Goal: Information Seeking & Learning: Learn about a topic

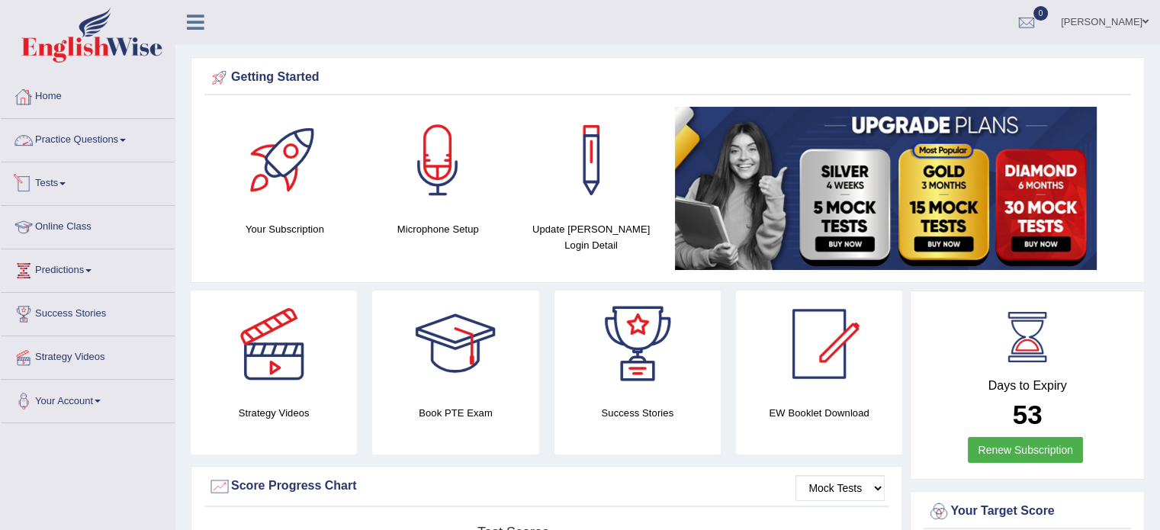
click at [55, 130] on link "Practice Questions" at bounding box center [88, 138] width 174 height 38
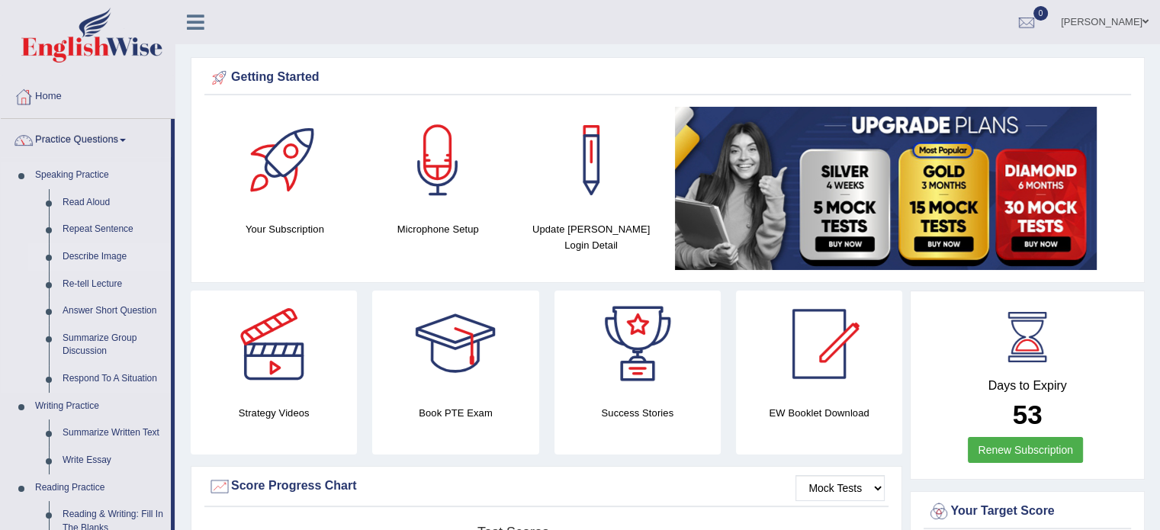
click at [75, 255] on link "Describe Image" at bounding box center [113, 256] width 115 height 27
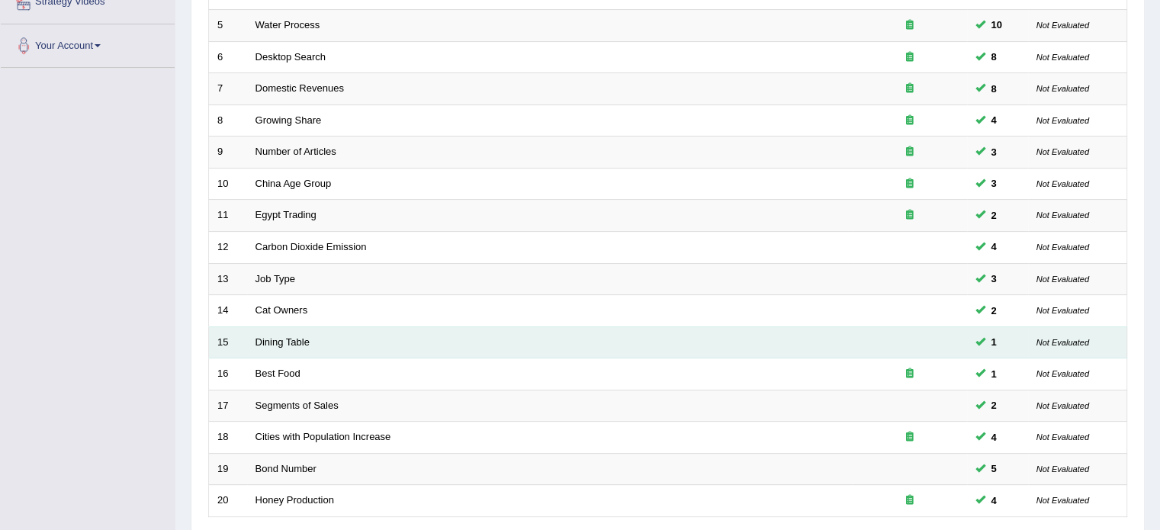
scroll to position [475, 0]
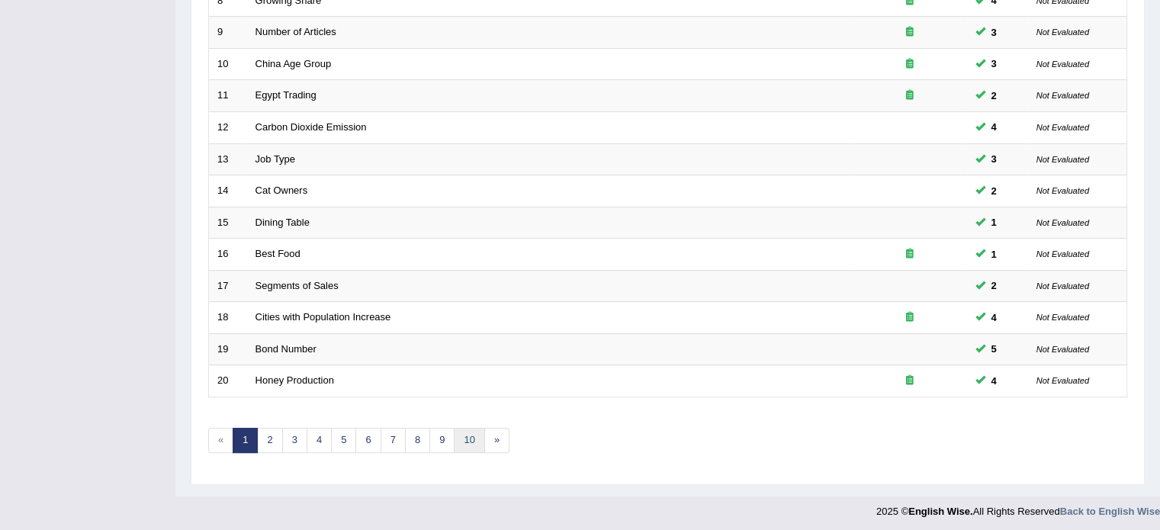
click at [461, 430] on link "10" at bounding box center [469, 440] width 31 height 25
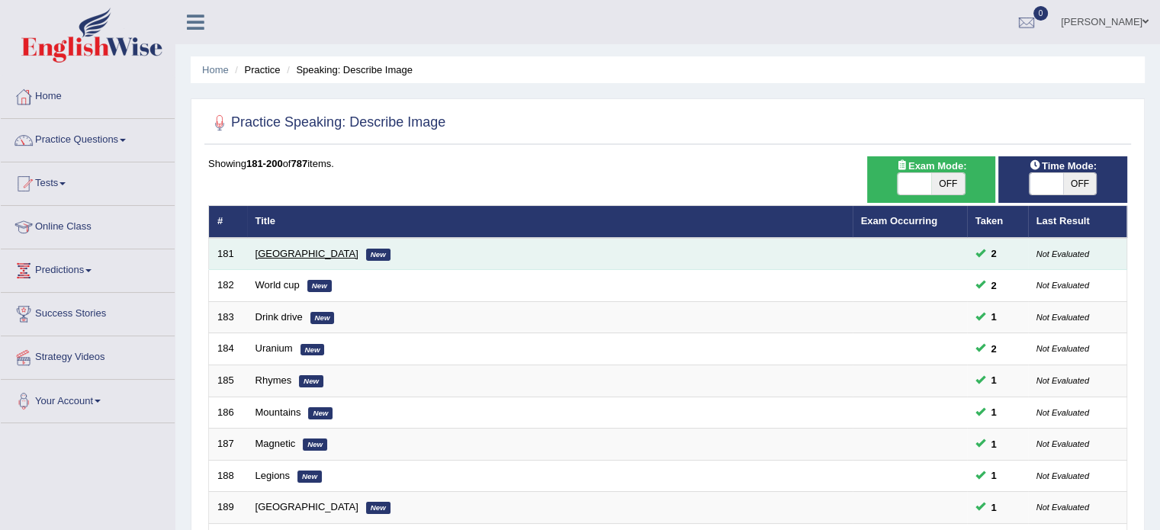
click at [257, 255] on link "[GEOGRAPHIC_DATA]" at bounding box center [306, 253] width 103 height 11
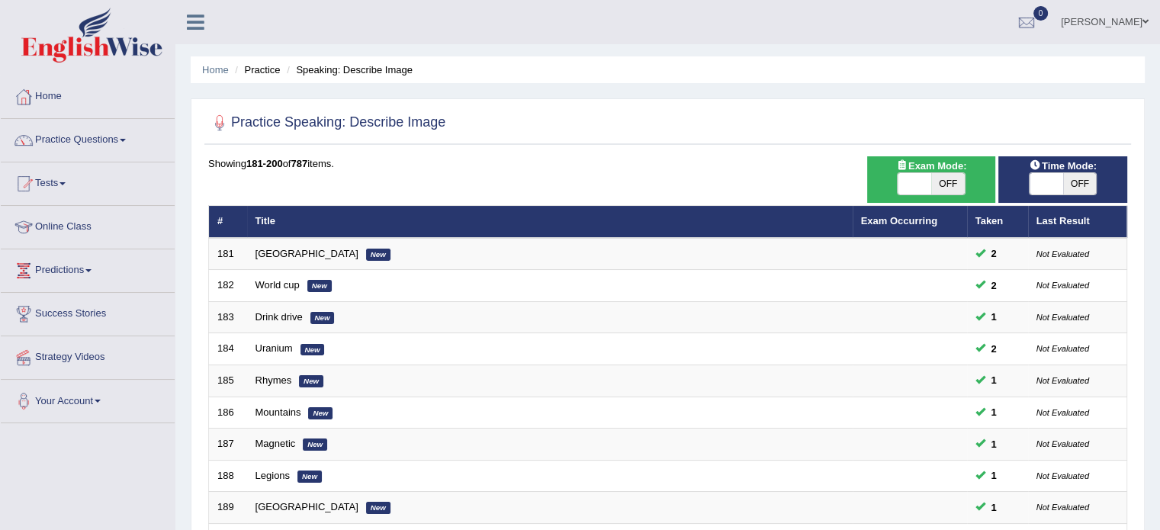
click at [1083, 175] on span "OFF" at bounding box center [1080, 183] width 34 height 21
checkbox input "true"
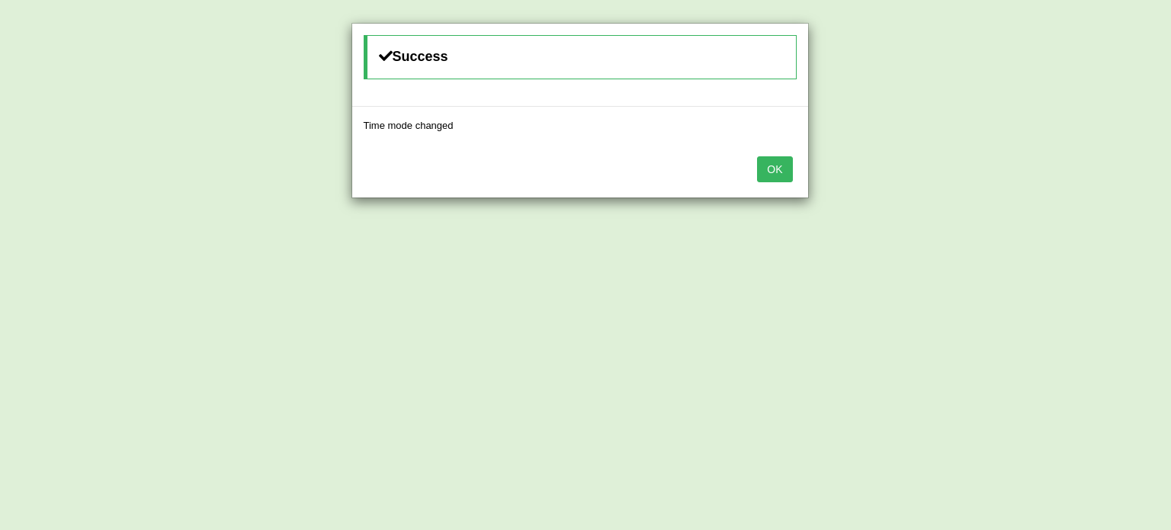
click at [775, 162] on button "OK" at bounding box center [774, 169] width 35 height 26
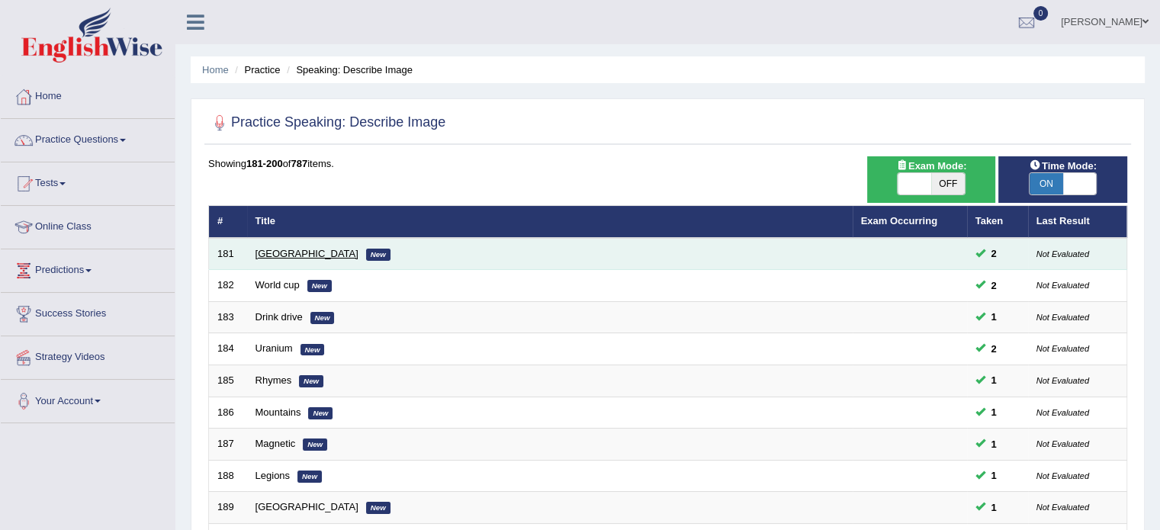
click at [275, 252] on link "[GEOGRAPHIC_DATA]" at bounding box center [306, 253] width 103 height 11
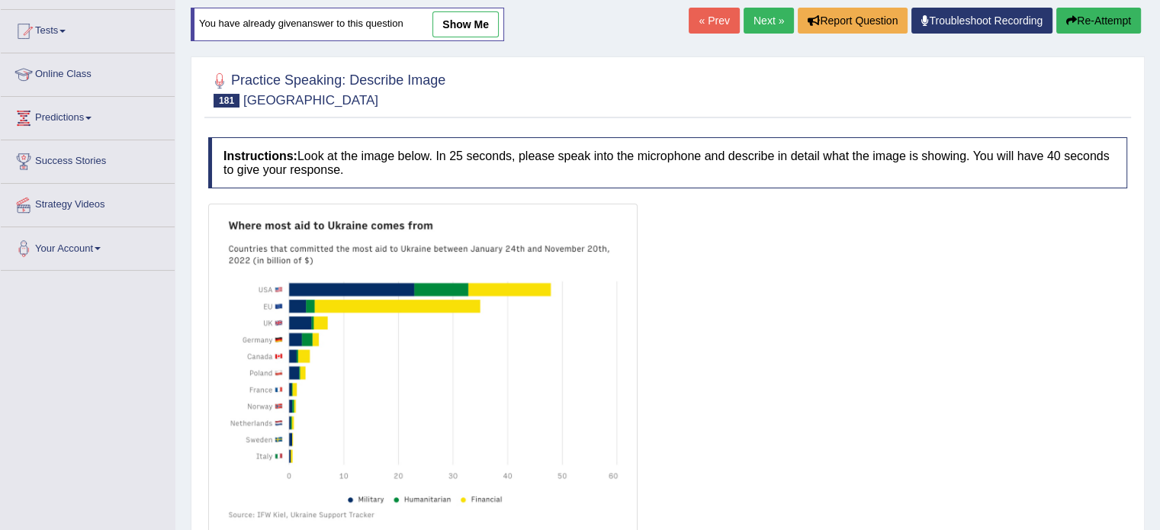
scroll to position [229, 0]
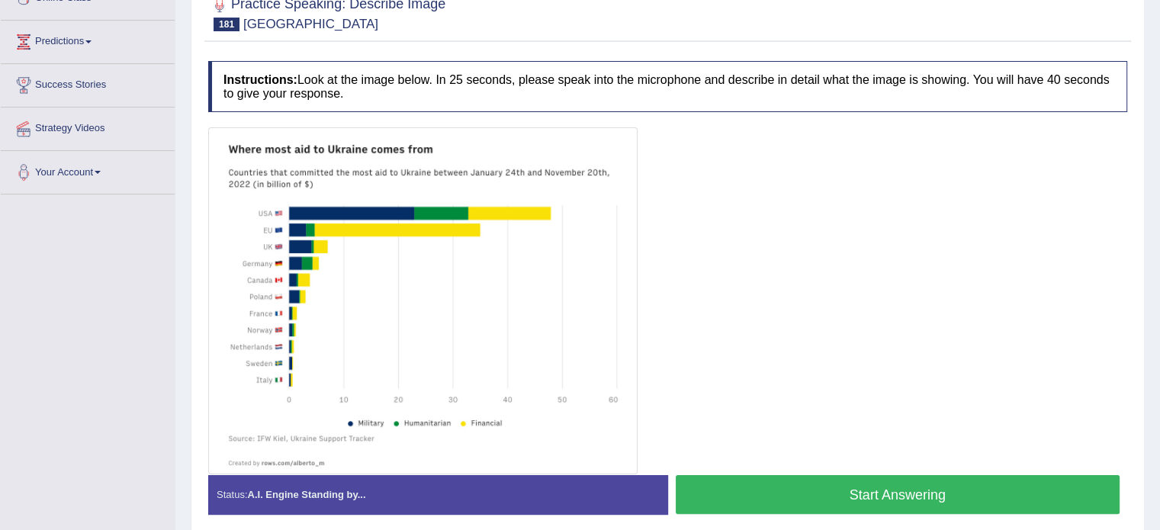
click at [877, 493] on button "Start Answering" at bounding box center [898, 494] width 445 height 39
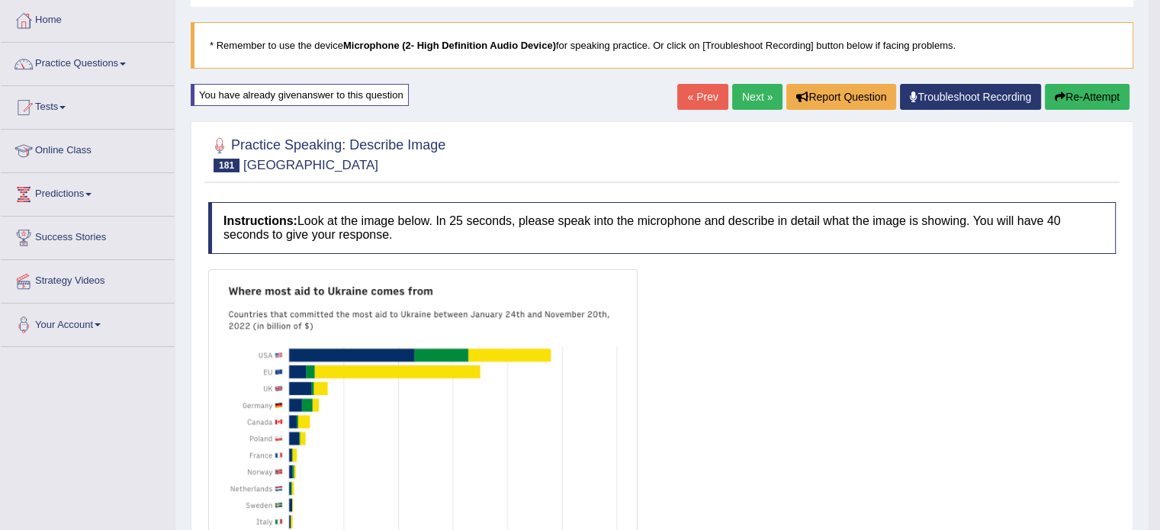
scroll to position [0, 0]
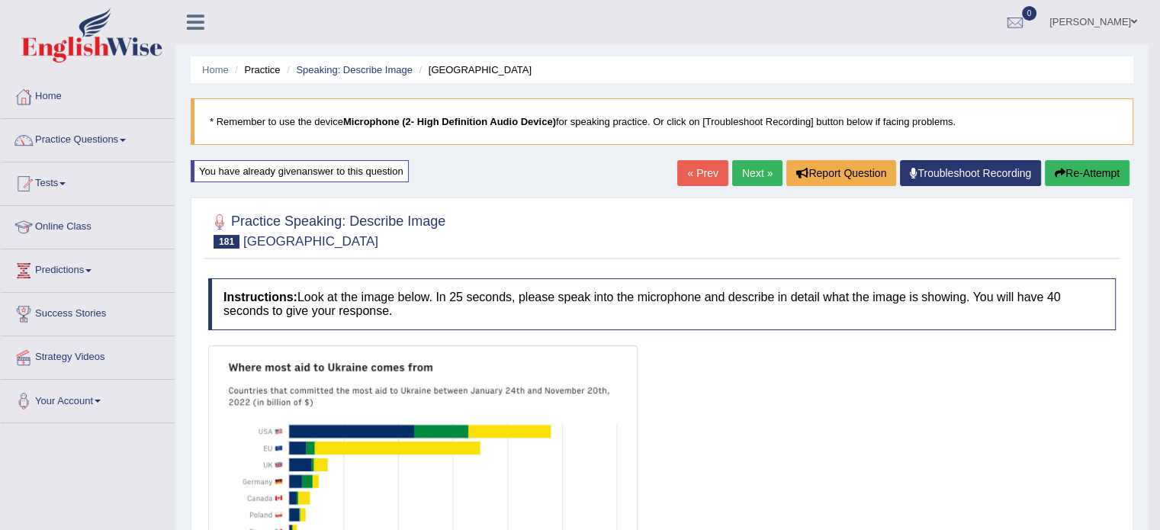
click at [1104, 165] on button "Re-Attempt" at bounding box center [1087, 173] width 85 height 26
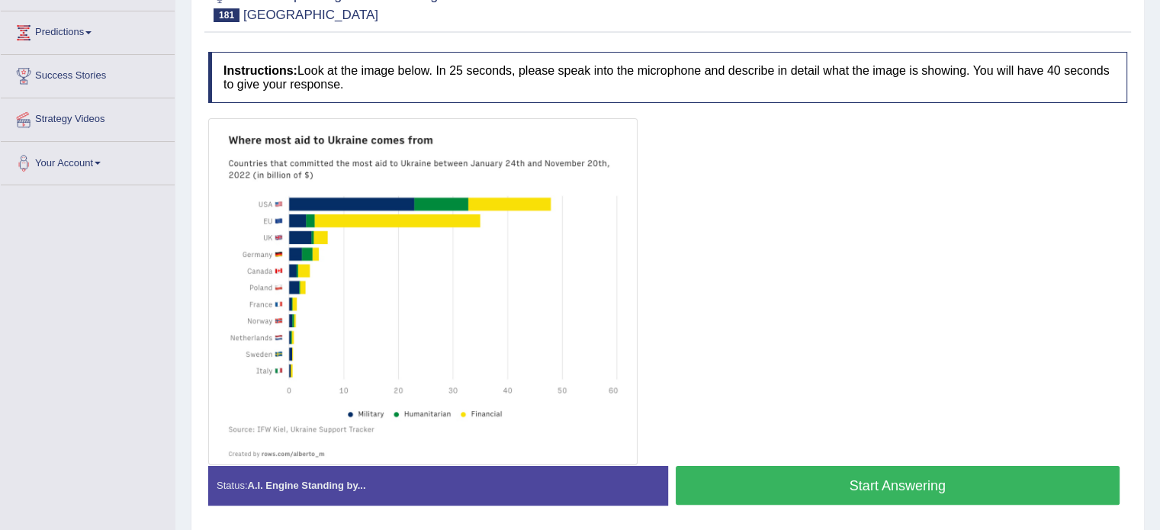
scroll to position [288, 0]
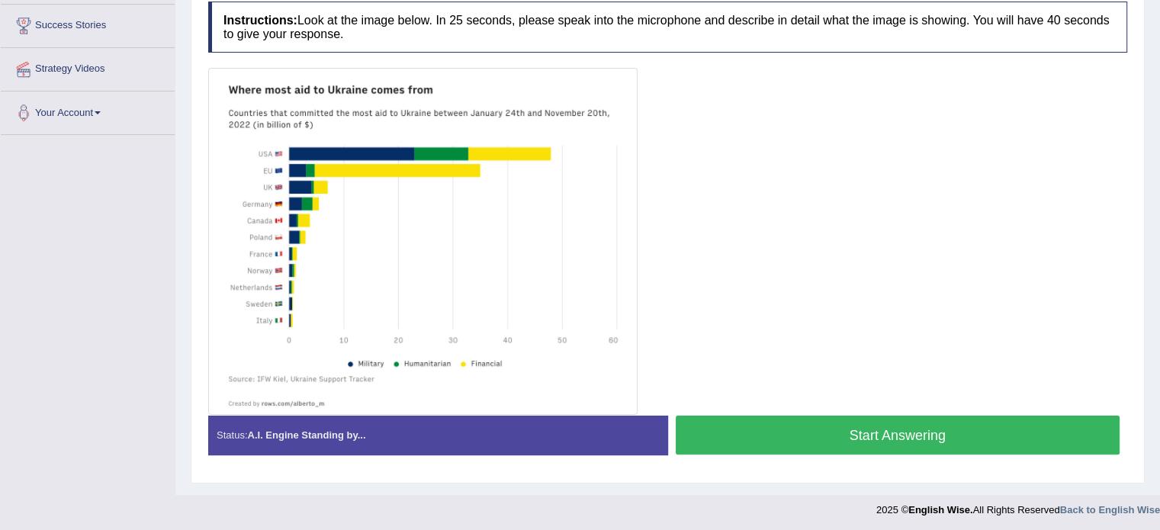
click at [830, 429] on button "Start Answering" at bounding box center [898, 435] width 445 height 39
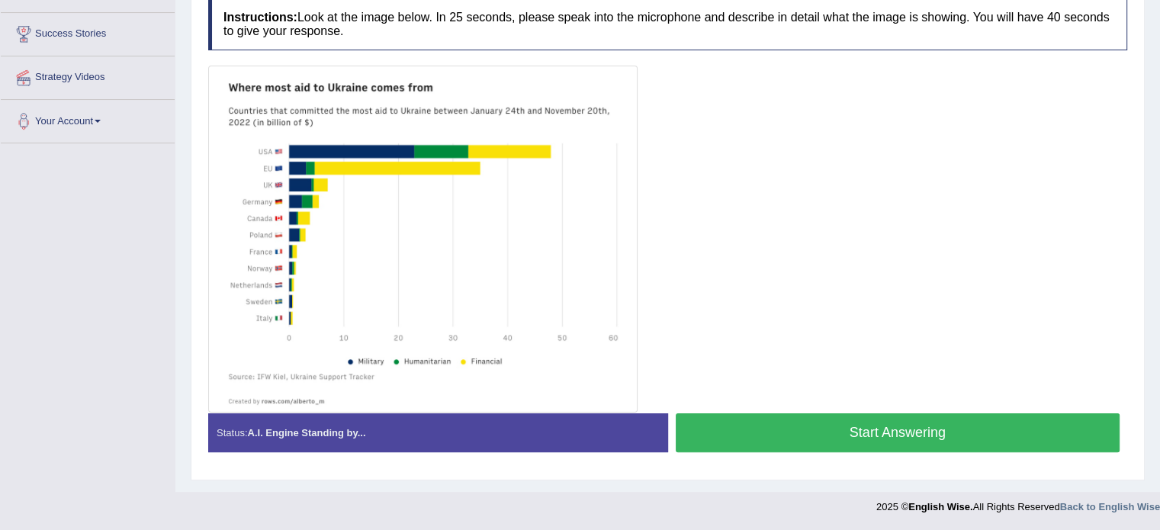
scroll to position [278, 0]
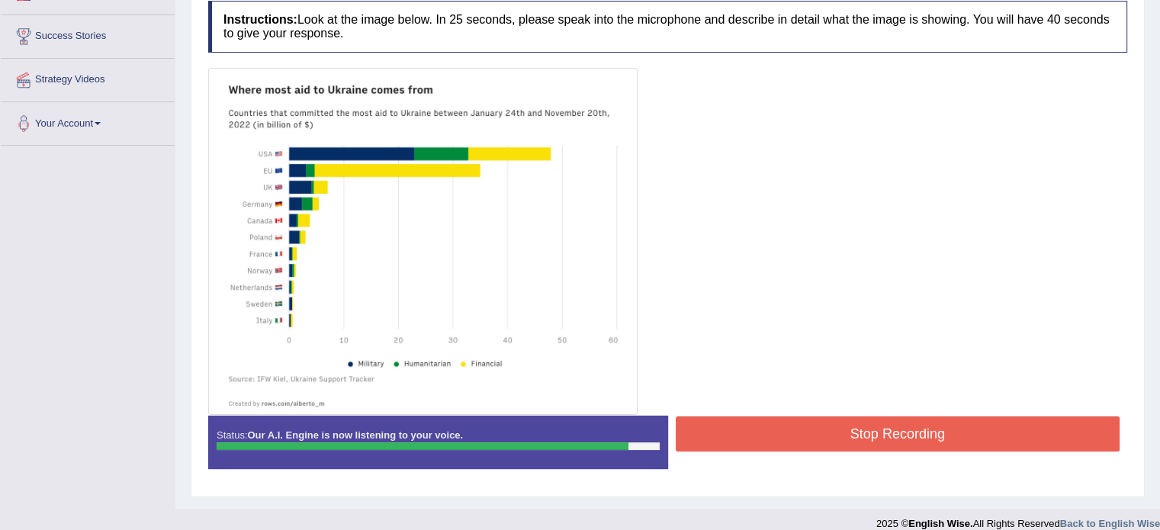
click at [891, 424] on button "Stop Recording" at bounding box center [898, 433] width 445 height 35
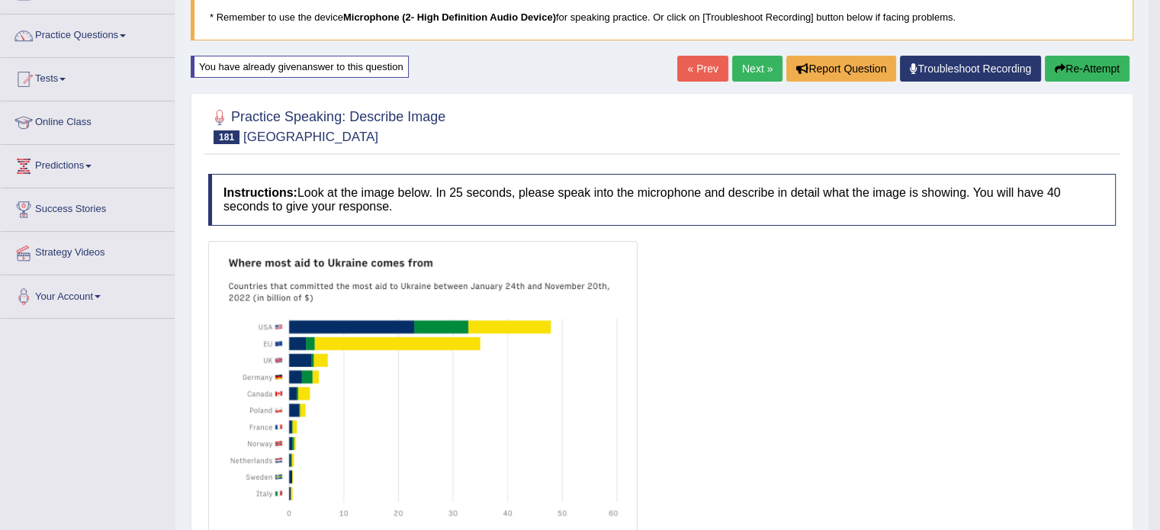
scroll to position [67, 0]
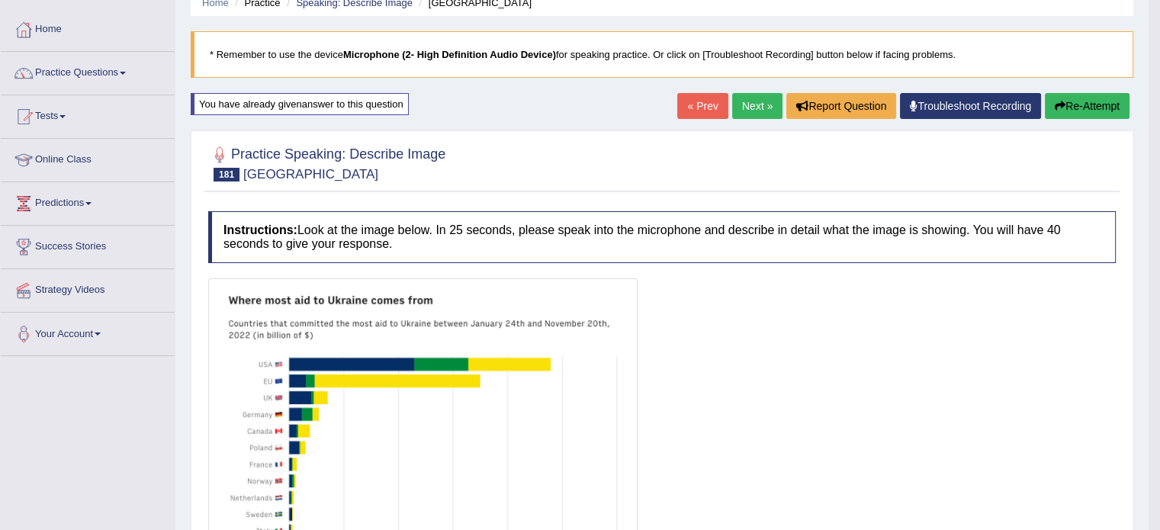
click at [766, 108] on link "Next »" at bounding box center [757, 106] width 50 height 26
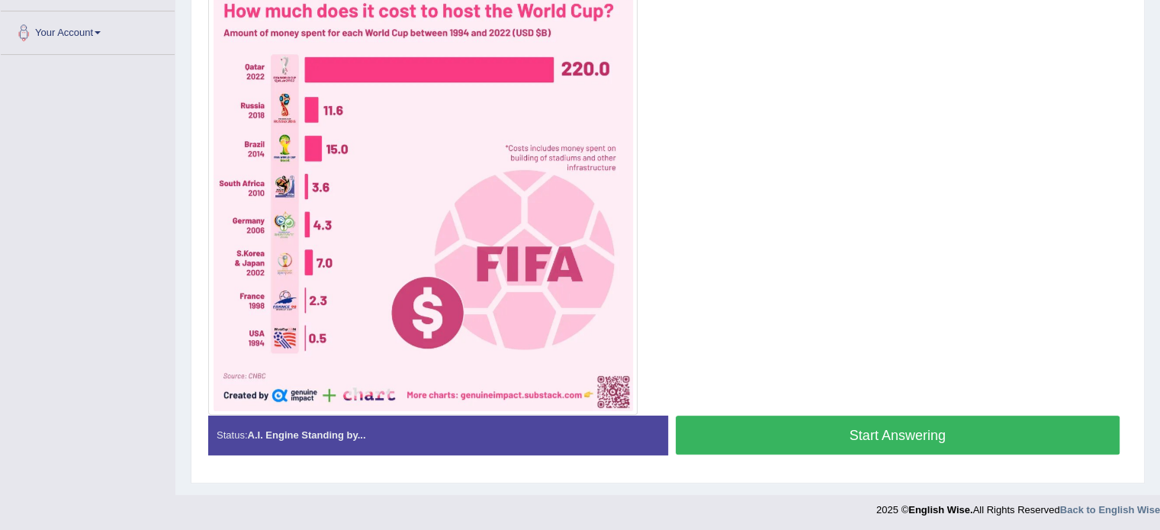
scroll to position [292, 0]
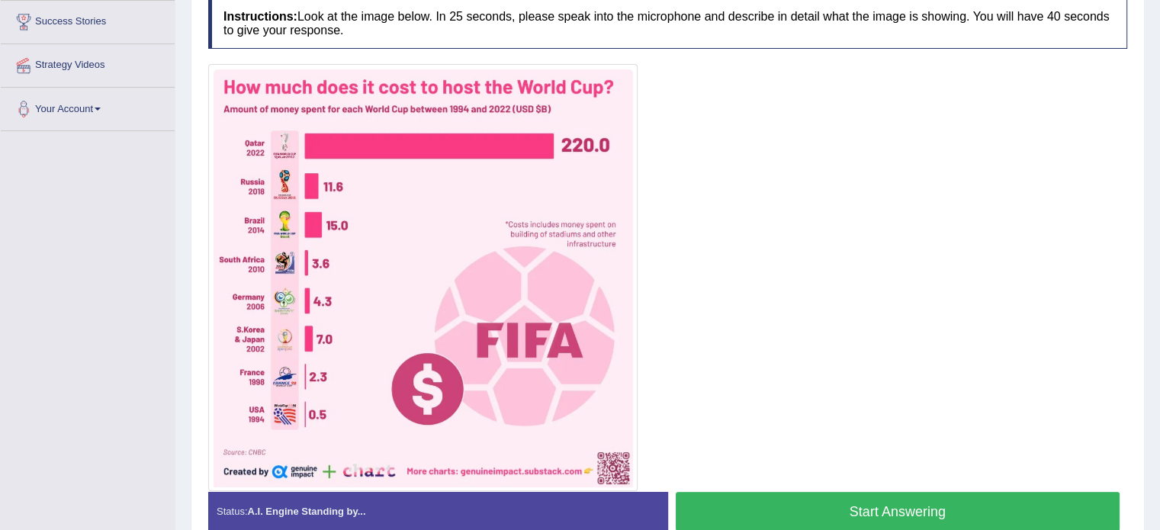
click at [893, 506] on button "Start Answering" at bounding box center [898, 511] width 445 height 39
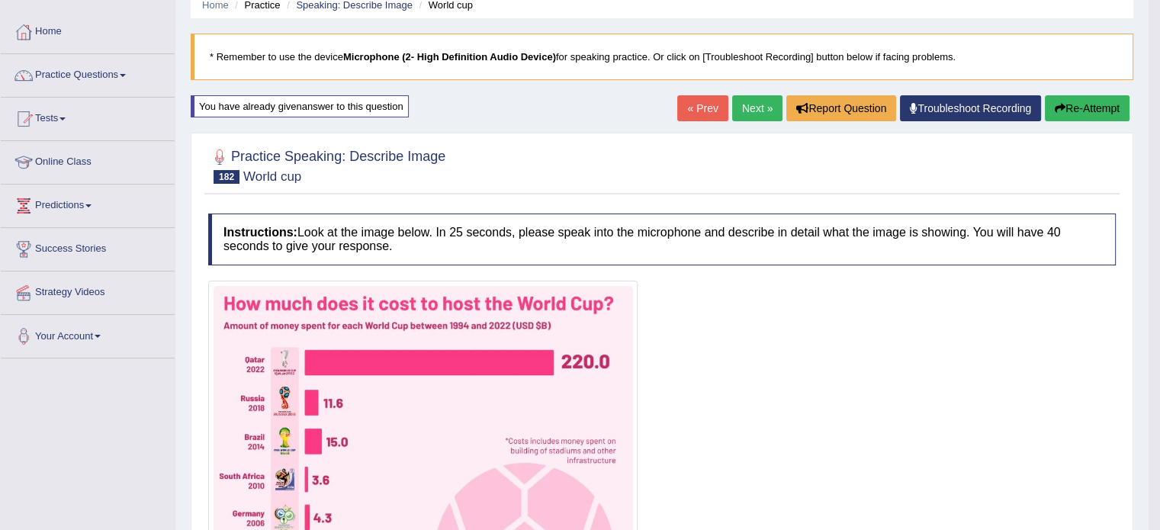
scroll to position [63, 0]
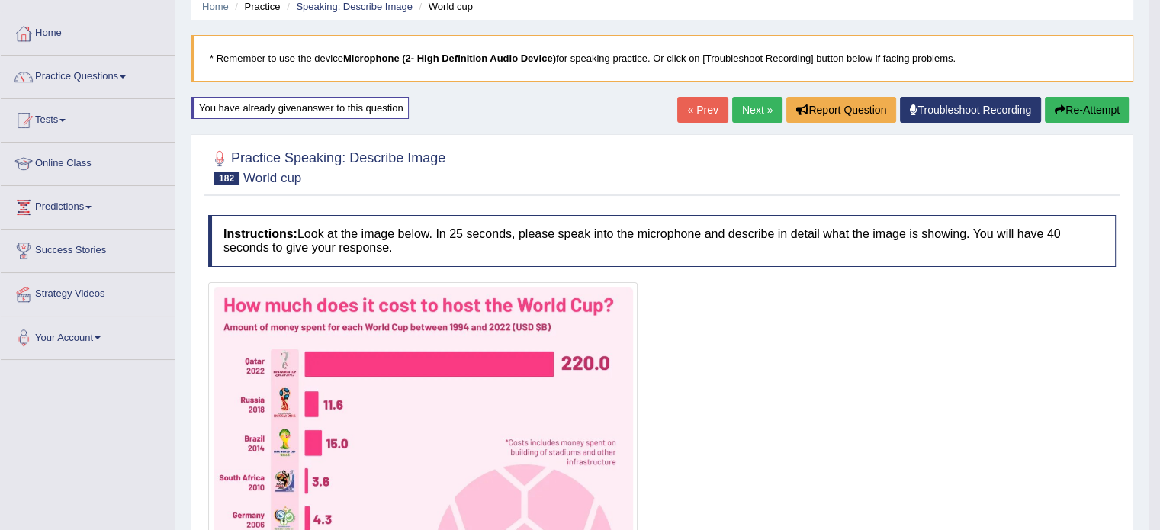
click at [756, 109] on link "Next »" at bounding box center [757, 110] width 50 height 26
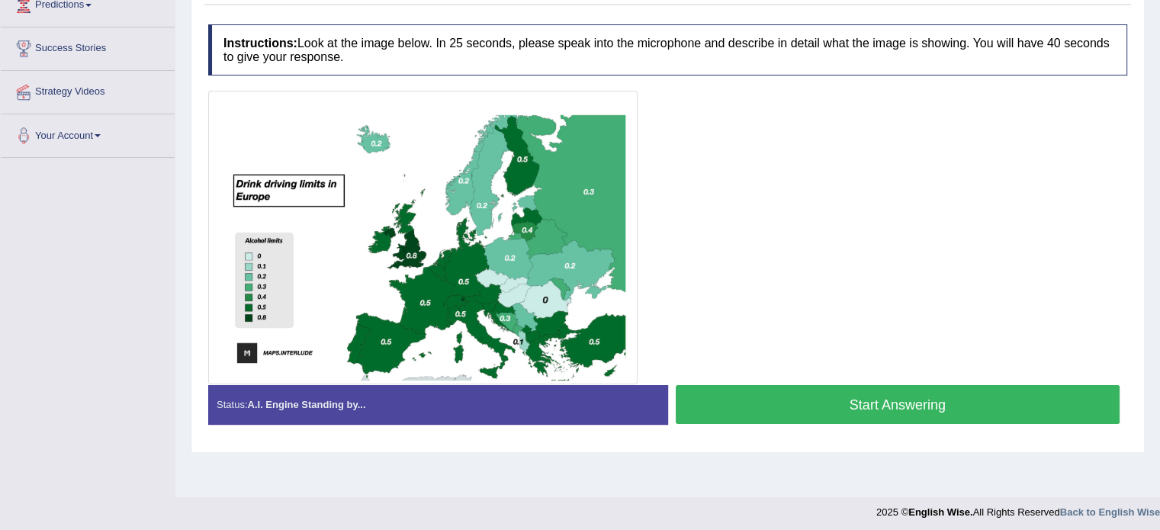
scroll to position [271, 0]
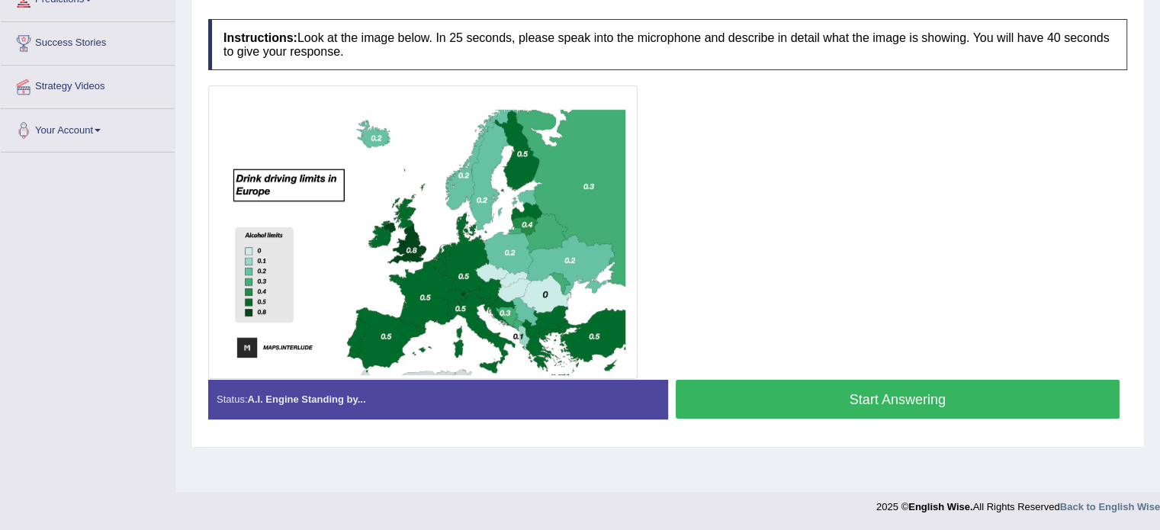
click at [756, 393] on button "Start Answering" at bounding box center [898, 399] width 445 height 39
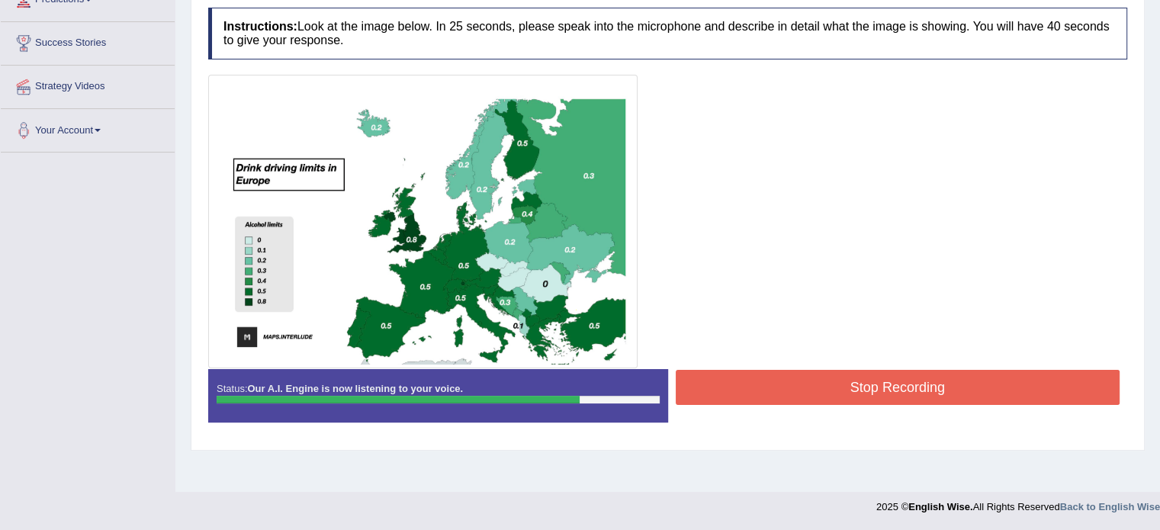
click at [840, 387] on button "Stop Recording" at bounding box center [898, 387] width 445 height 35
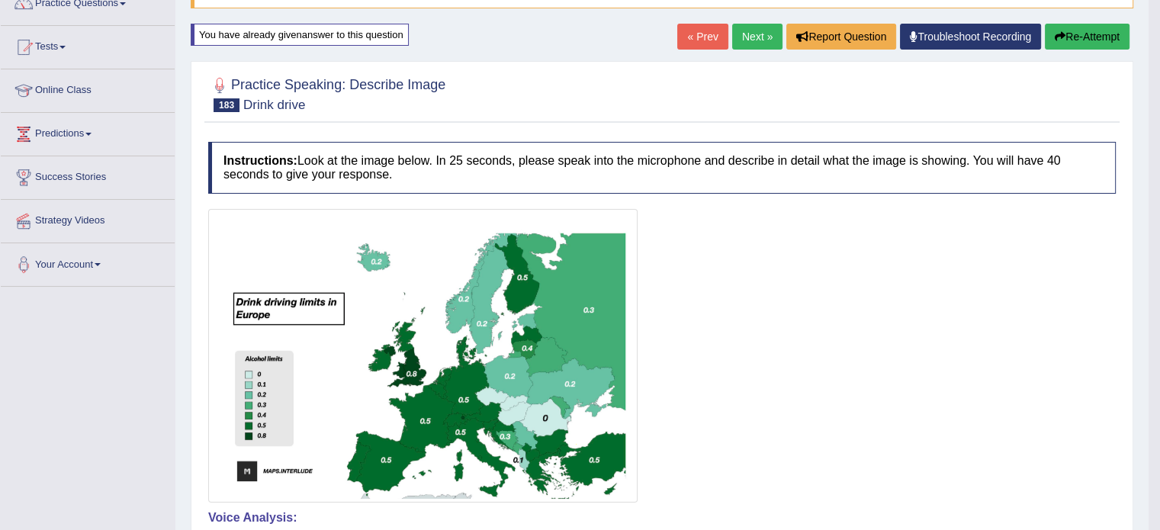
scroll to position [118, 0]
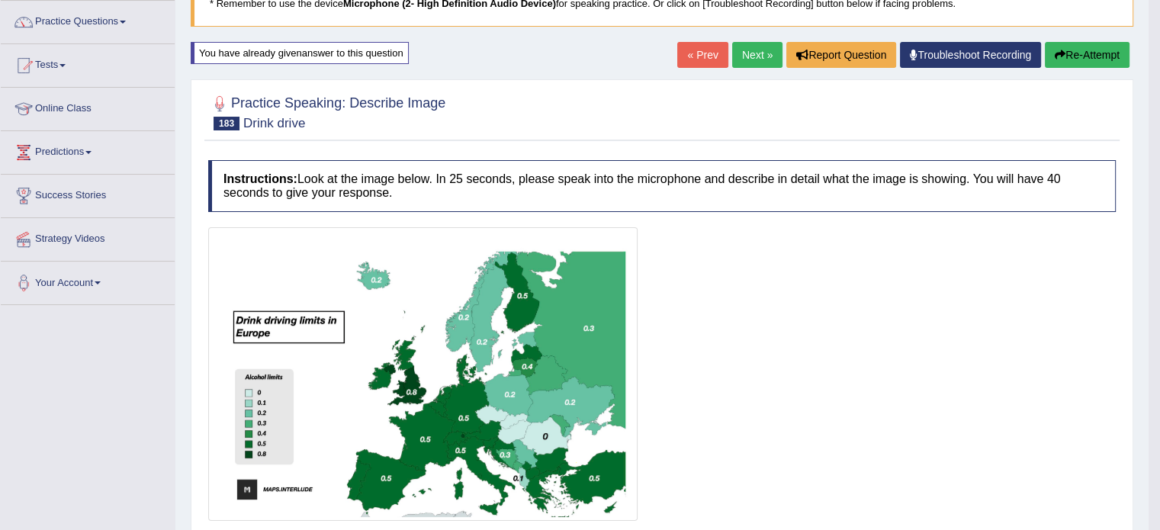
click at [752, 54] on link "Next »" at bounding box center [757, 55] width 50 height 26
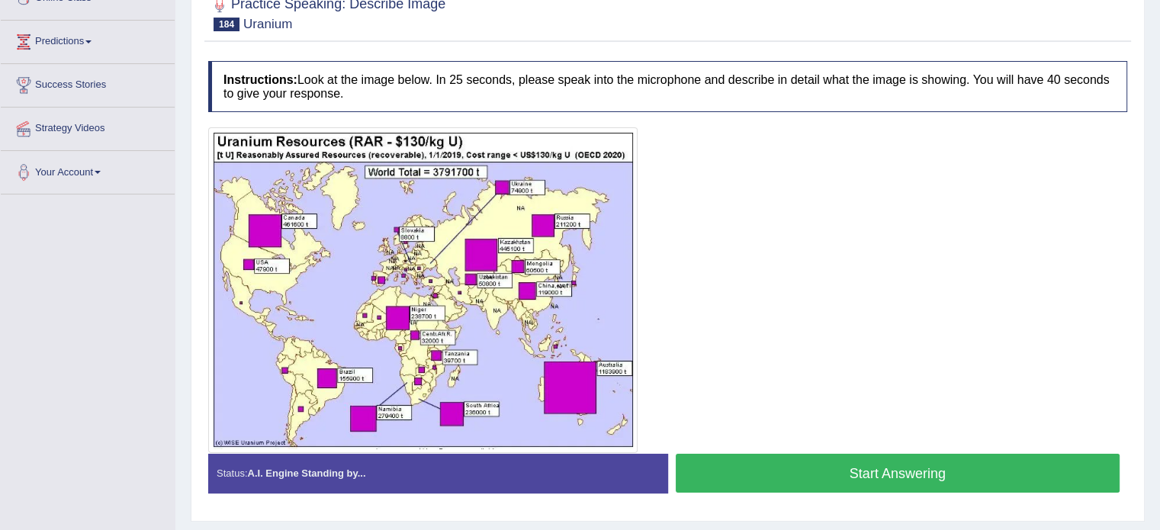
scroll to position [271, 0]
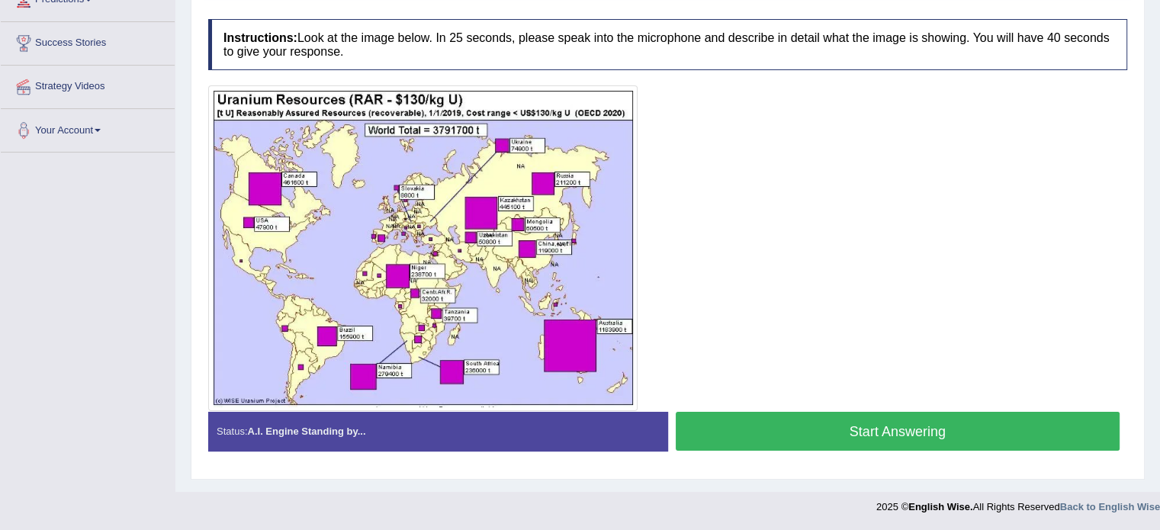
click at [767, 415] on button "Start Answering" at bounding box center [898, 431] width 445 height 39
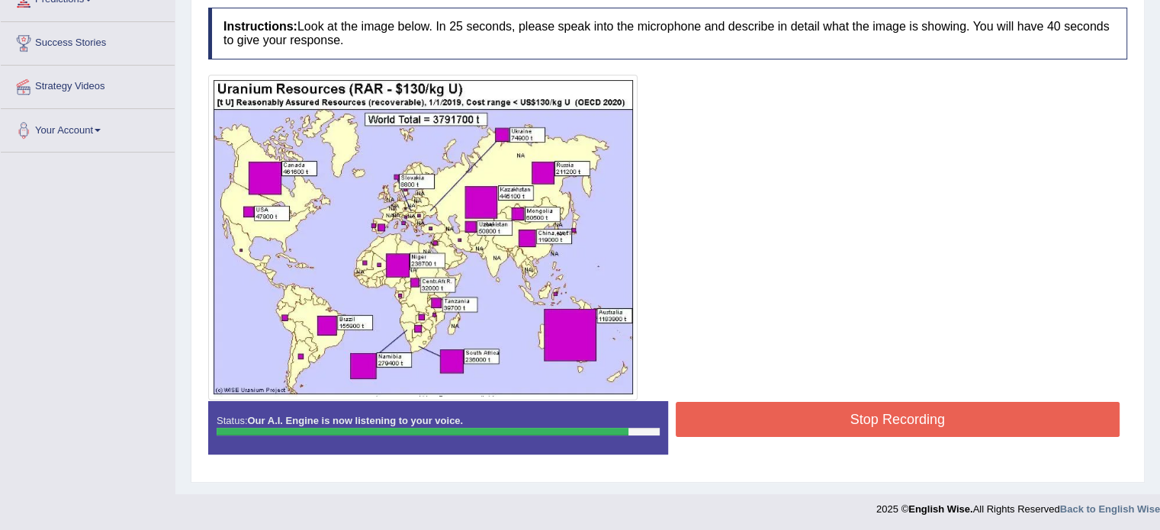
click at [778, 424] on button "Stop Recording" at bounding box center [898, 419] width 445 height 35
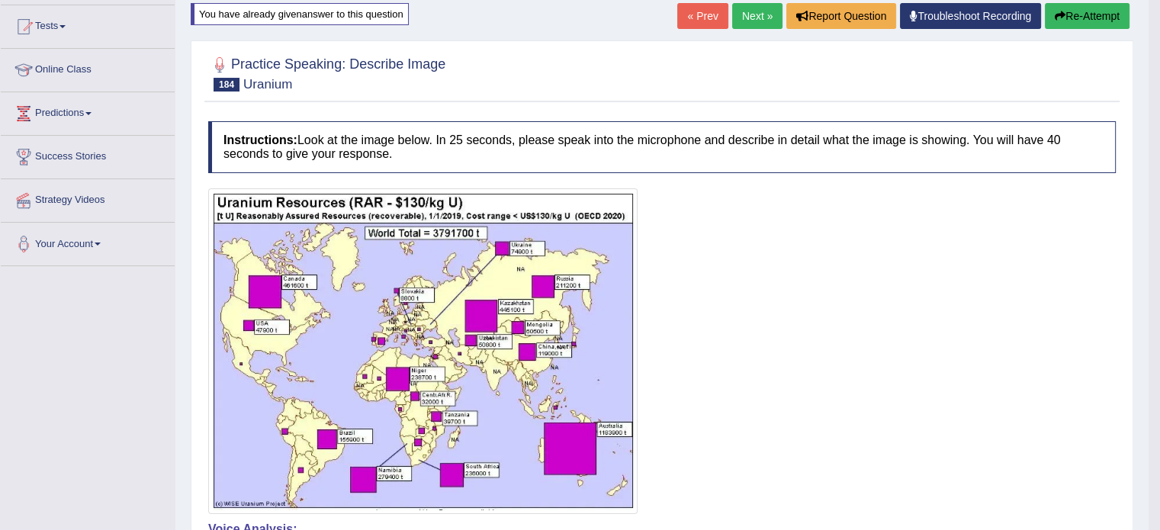
scroll to position [118, 0]
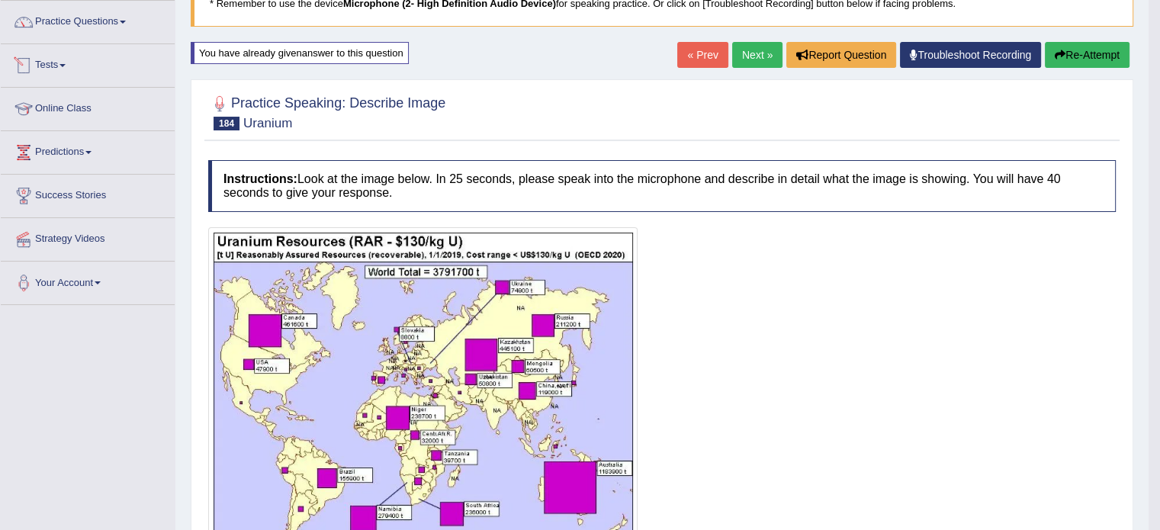
click at [43, 64] on link "Tests" at bounding box center [88, 63] width 174 height 38
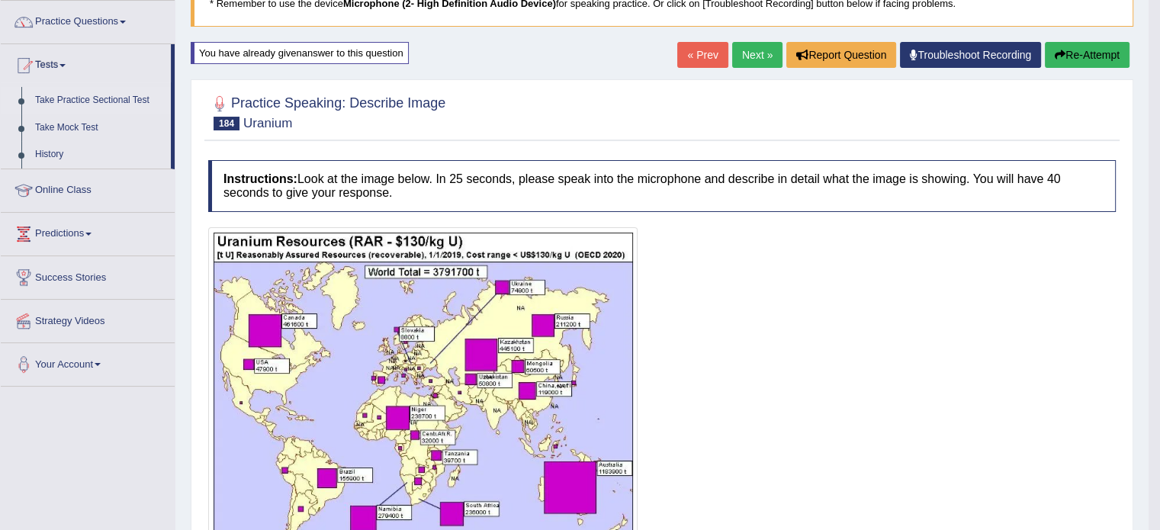
click at [93, 96] on link "Take Practice Sectional Test" at bounding box center [99, 100] width 143 height 27
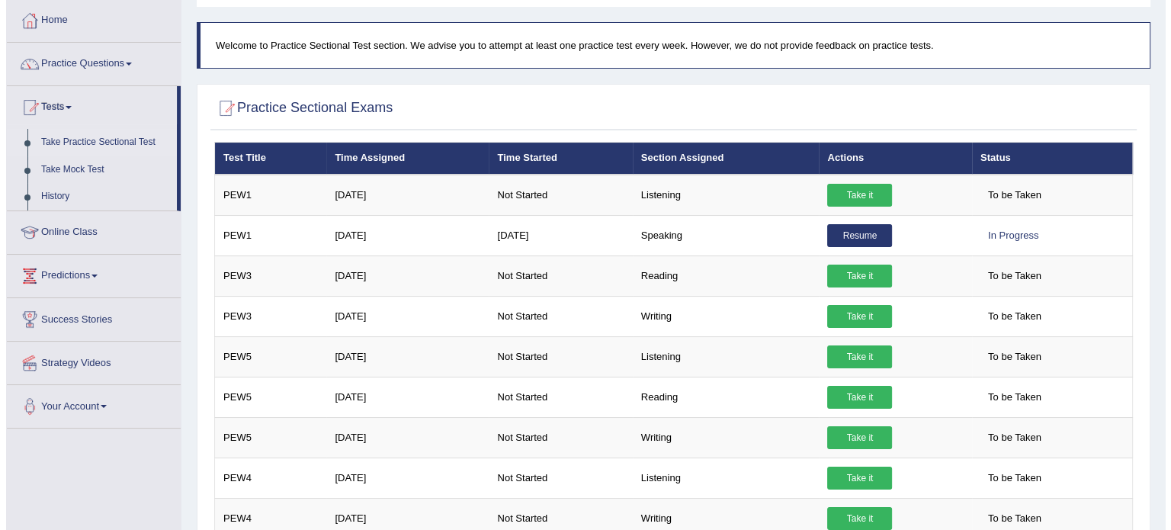
scroll to position [153, 0]
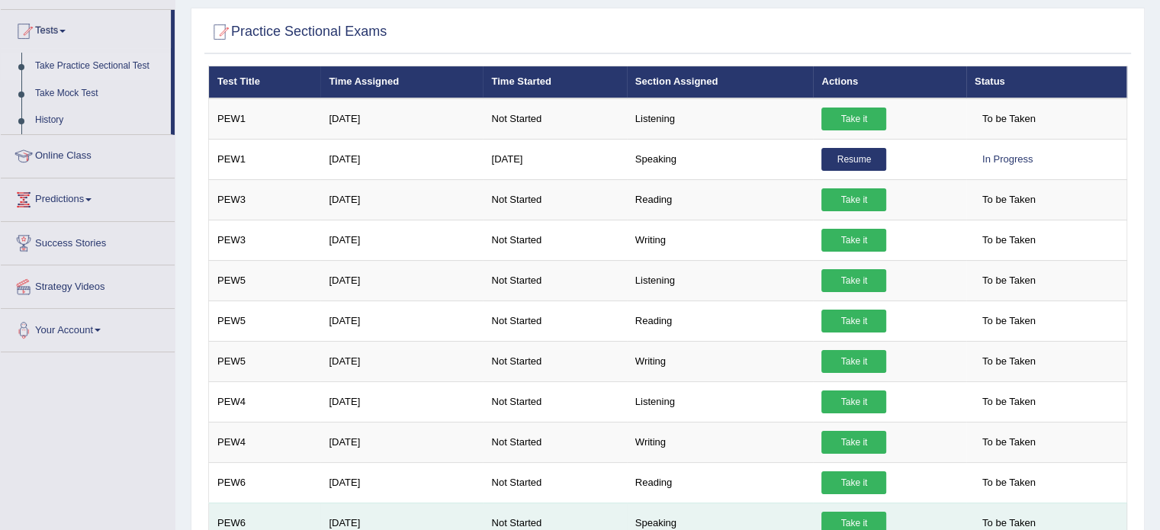
click at [852, 512] on link "Take it" at bounding box center [853, 523] width 65 height 23
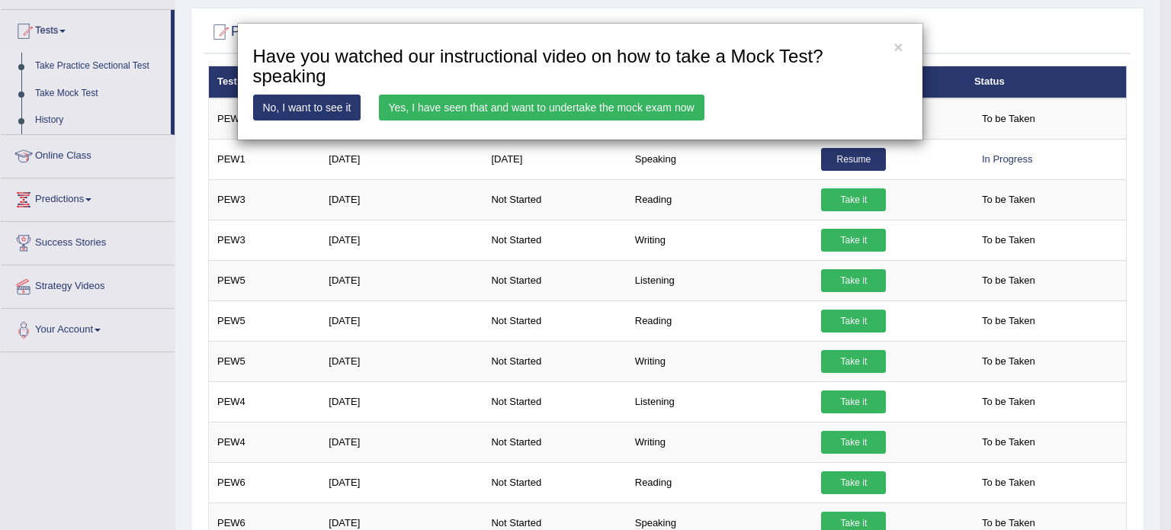
click at [561, 98] on link "Yes, I have seen that and want to undertake the mock exam now" at bounding box center [542, 108] width 326 height 26
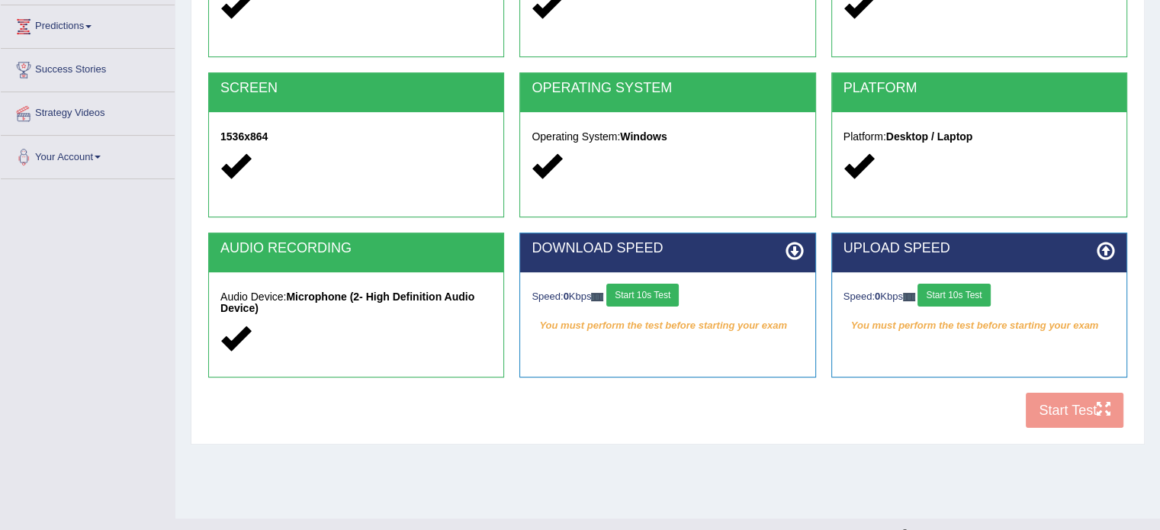
scroll to position [271, 0]
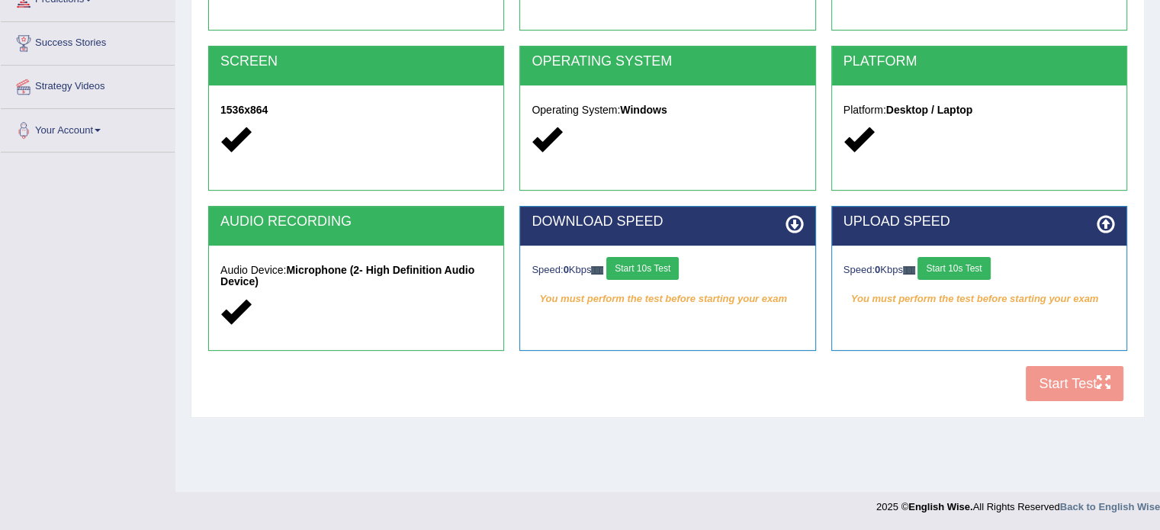
click at [637, 282] on div "Speed: 0 Kbps Start 10s Test" at bounding box center [666, 270] width 271 height 27
click at [658, 259] on button "Start 10s Test" at bounding box center [642, 268] width 72 height 23
click at [976, 260] on button "Start 10s Test" at bounding box center [953, 268] width 72 height 23
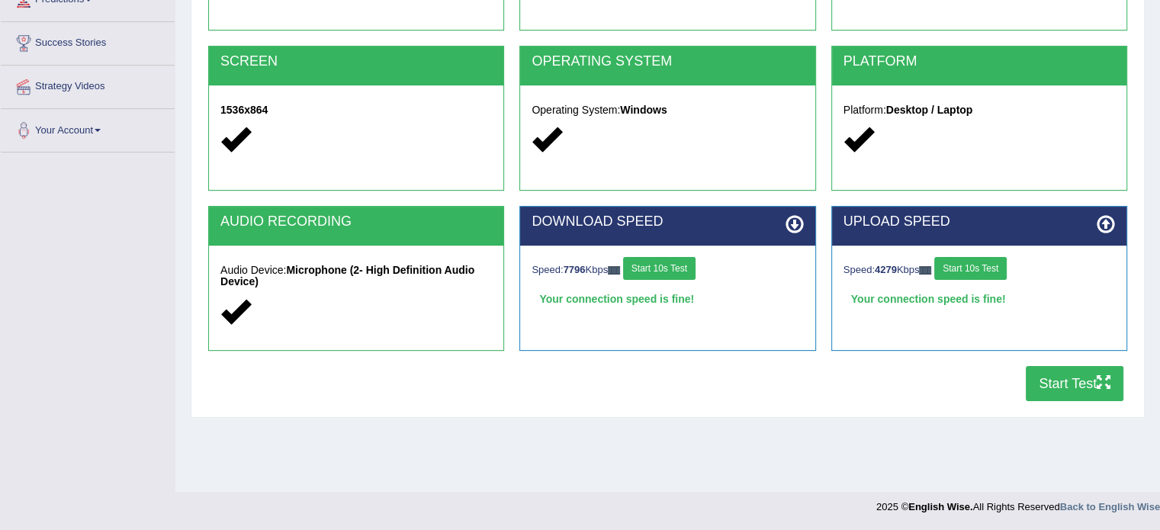
click at [1070, 390] on button "Start Test" at bounding box center [1075, 383] width 98 height 35
